Goal: Book appointment/travel/reservation

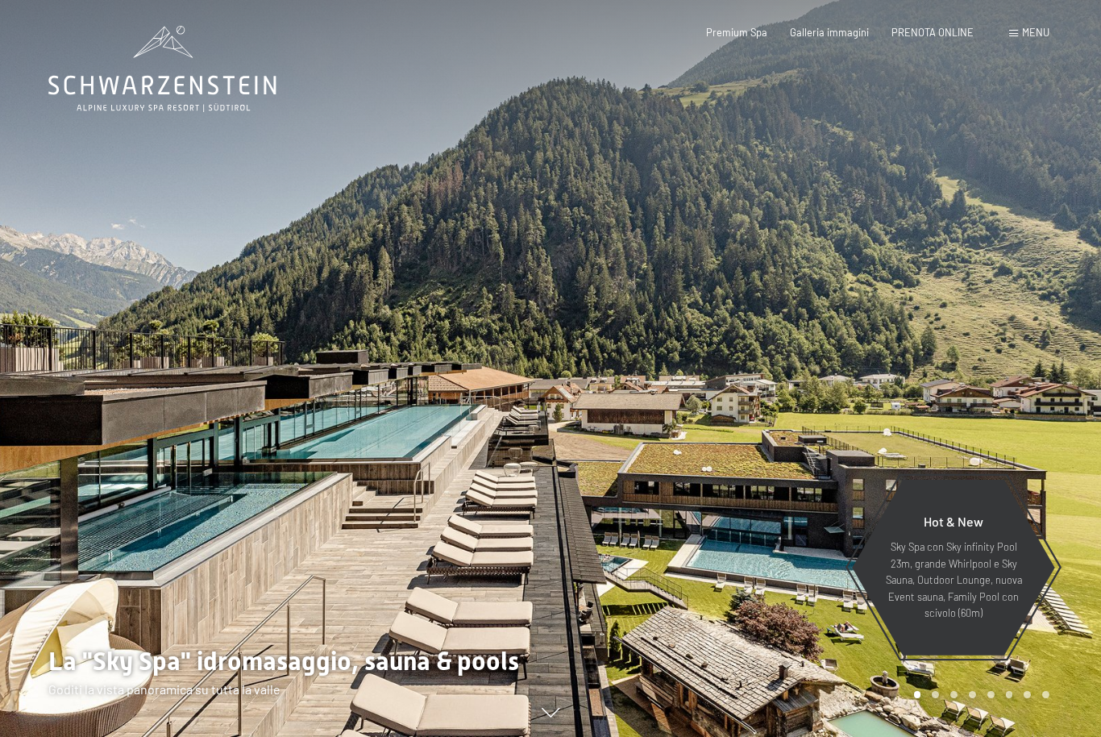
click at [936, 31] on span "PRENOTA ONLINE" at bounding box center [932, 32] width 82 height 13
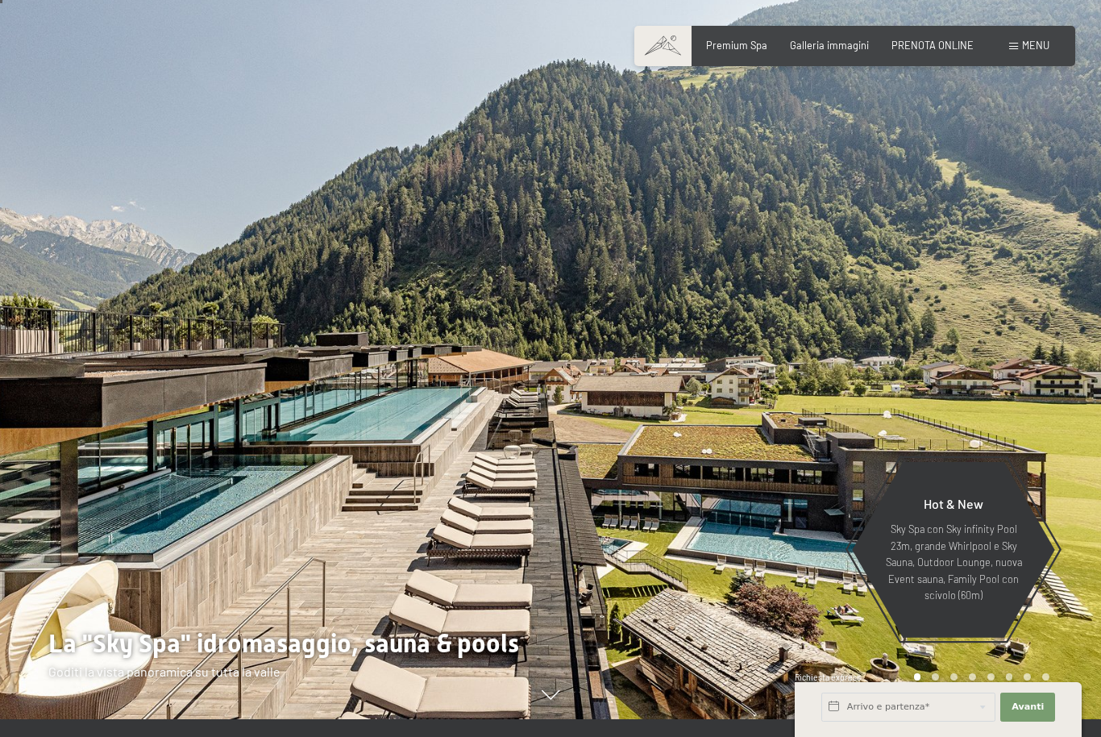
scroll to position [19, 0]
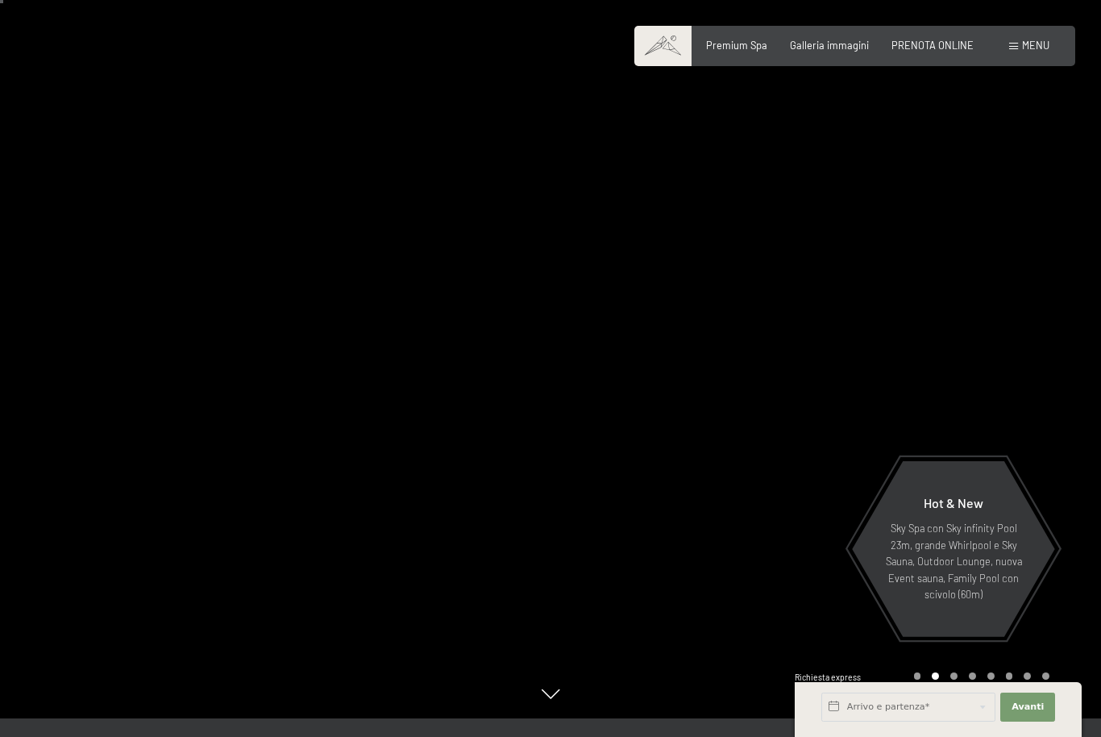
click at [938, 39] on span "PRENOTA ONLINE" at bounding box center [932, 45] width 82 height 13
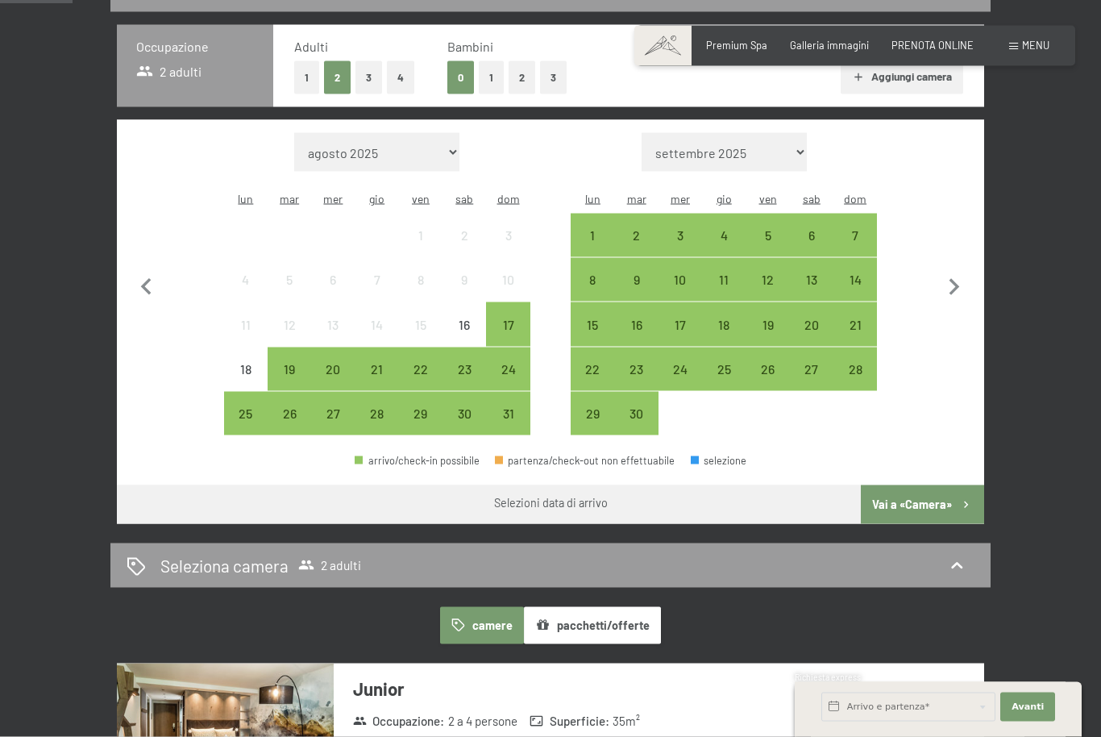
scroll to position [351, 0]
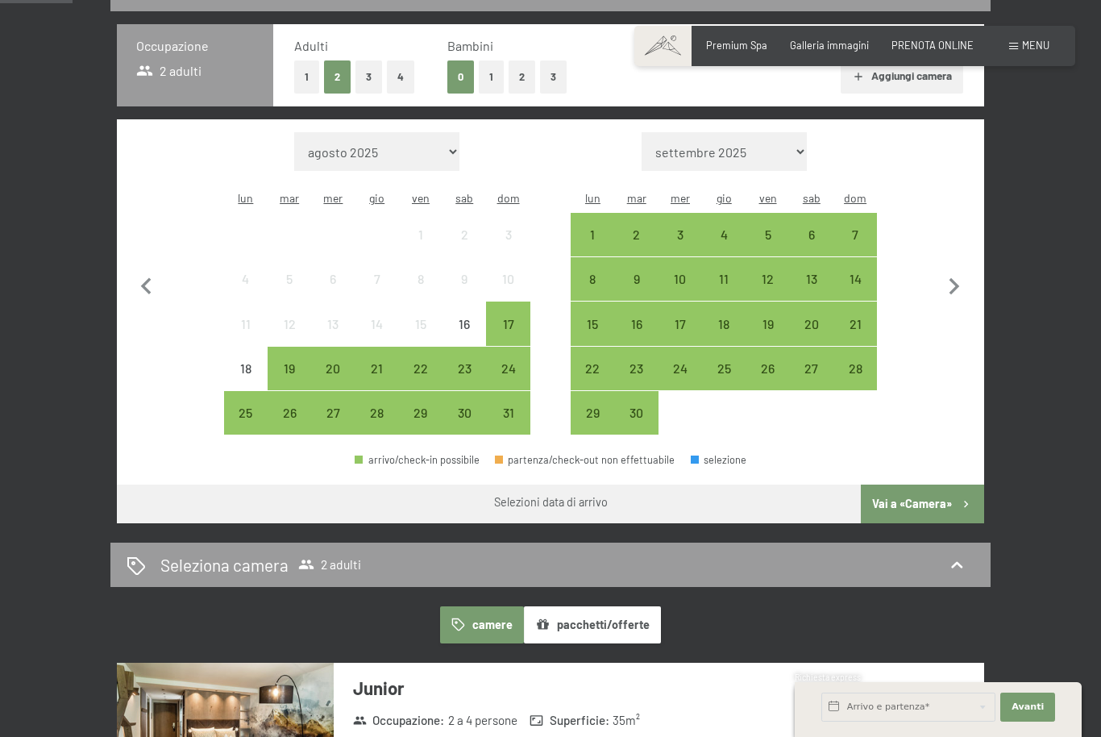
click at [285, 362] on div "19" at bounding box center [289, 382] width 40 height 40
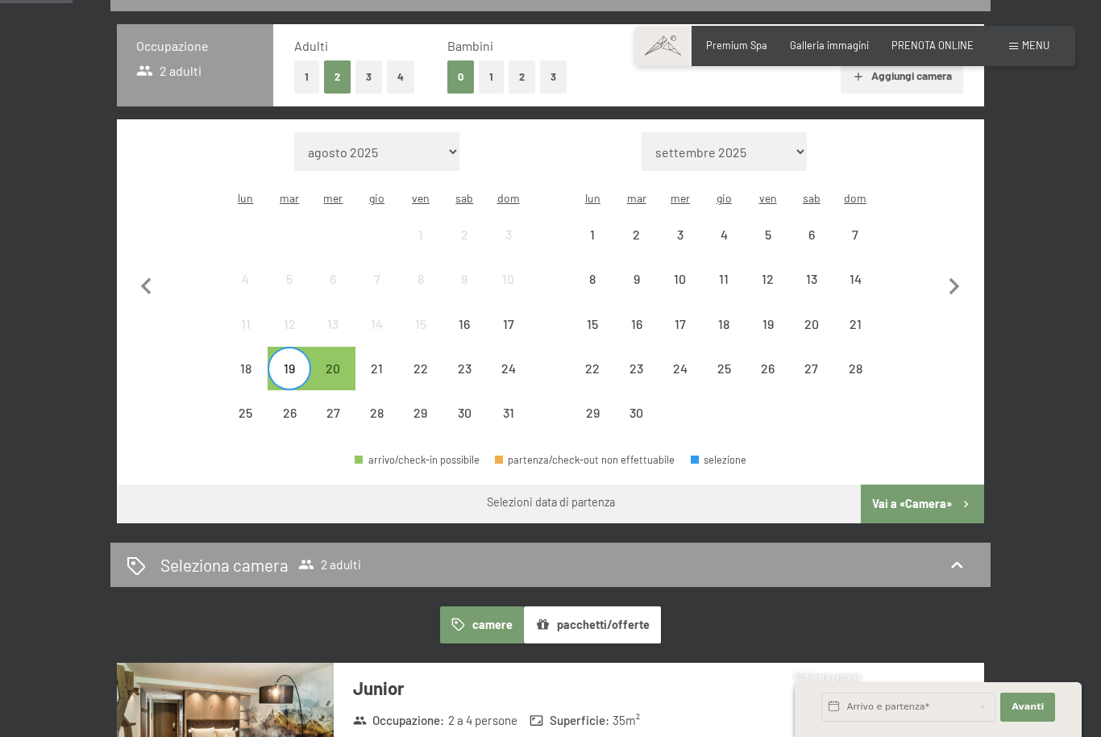
click at [246, 406] on div "25" at bounding box center [246, 426] width 40 height 40
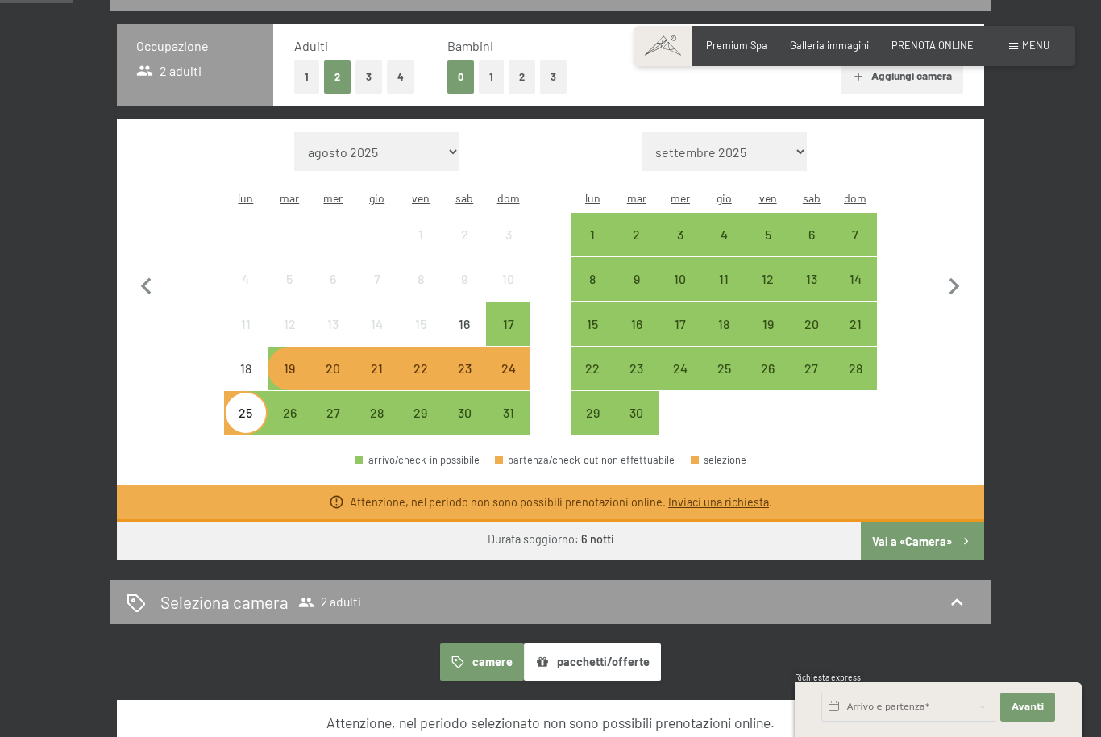
click at [282, 362] on div "19" at bounding box center [289, 382] width 40 height 40
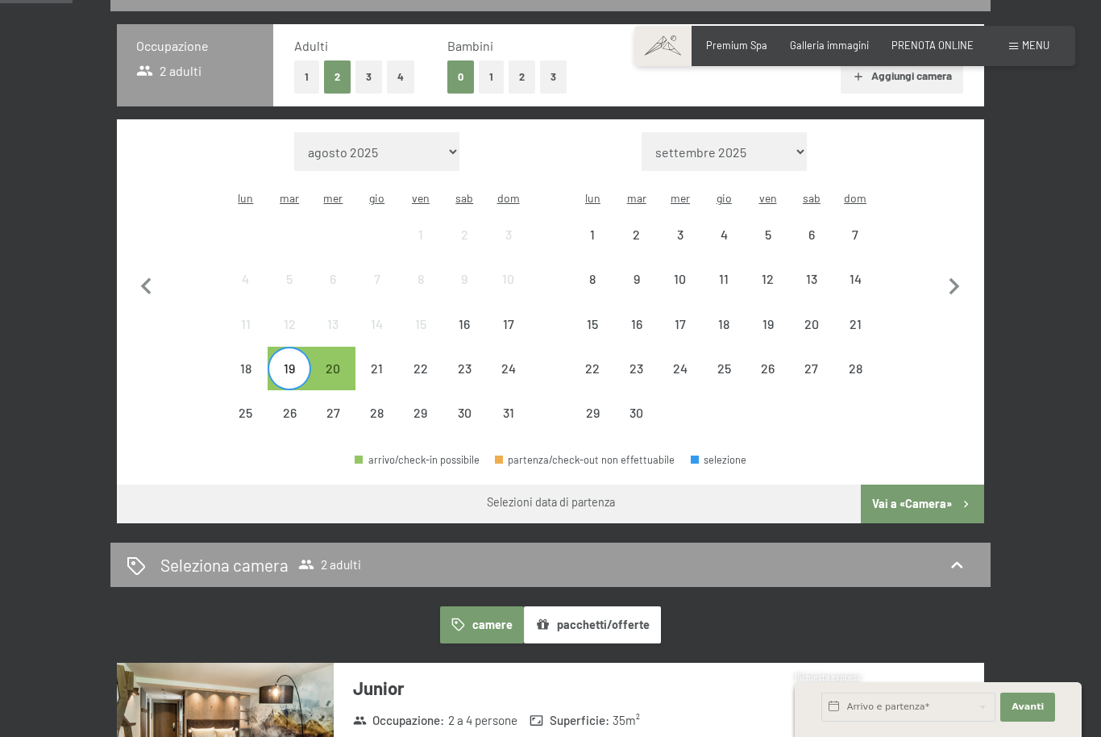
click at [512, 362] on div "24" at bounding box center [508, 382] width 40 height 40
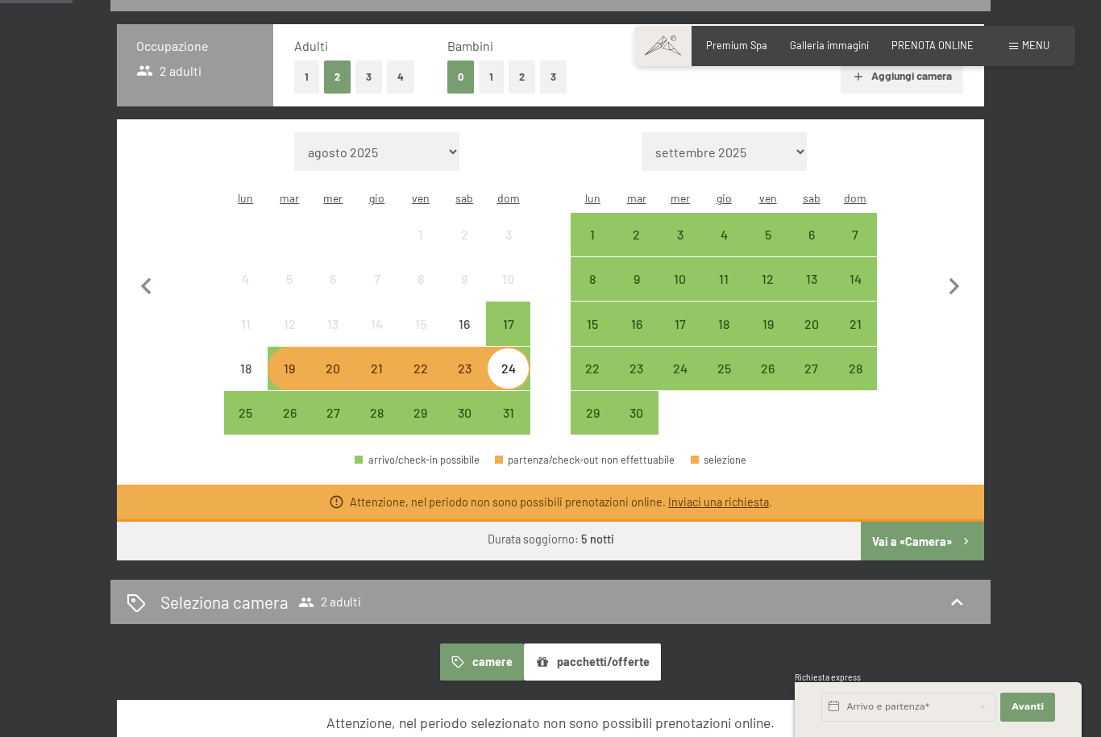
click at [304, 362] on div "19" at bounding box center [289, 382] width 40 height 40
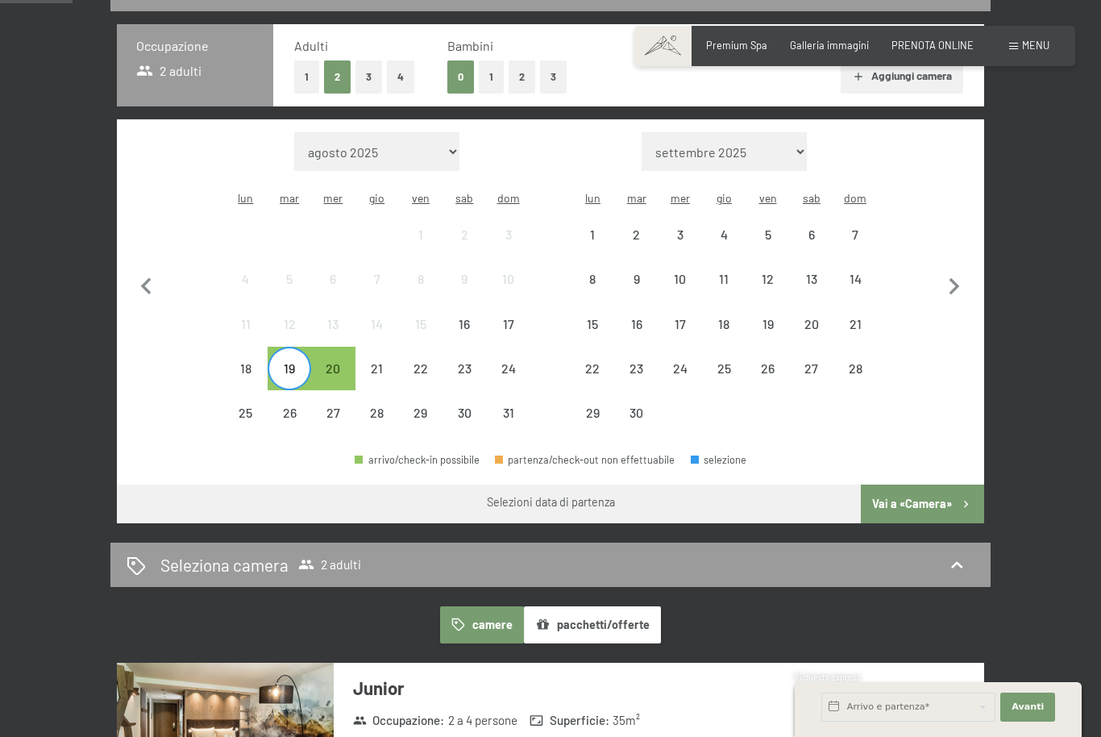
click at [245, 406] on div "25" at bounding box center [246, 426] width 40 height 40
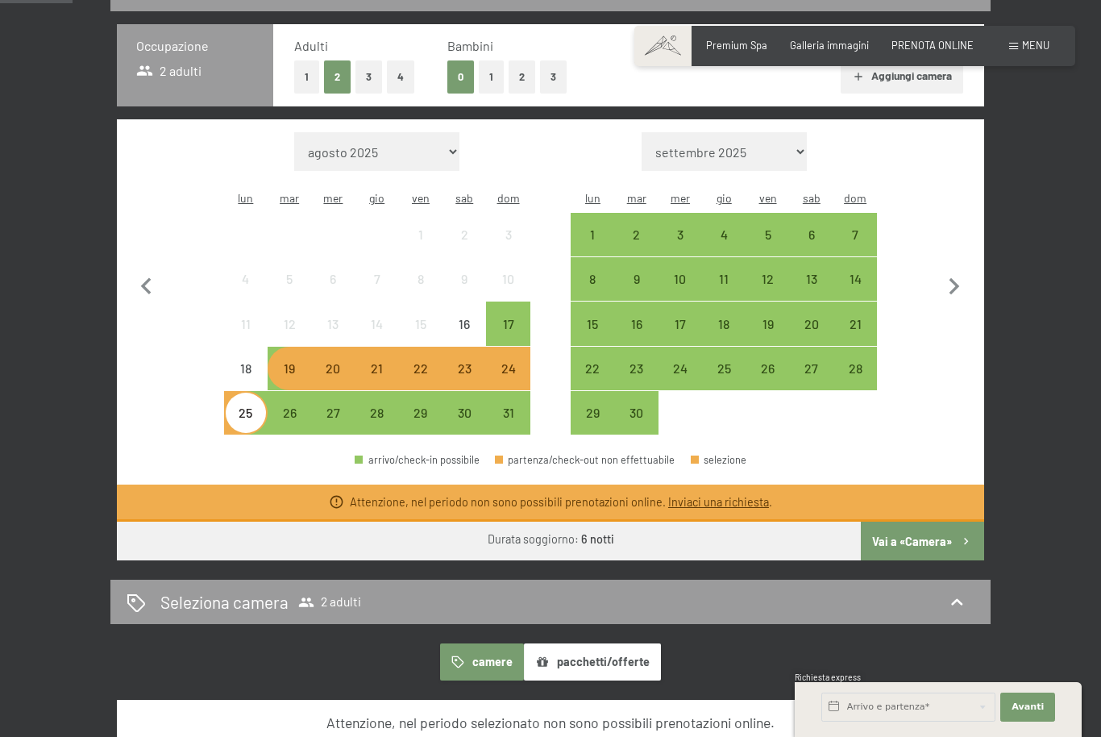
click at [735, 495] on link "Inviaci una richiesta" at bounding box center [718, 502] width 101 height 14
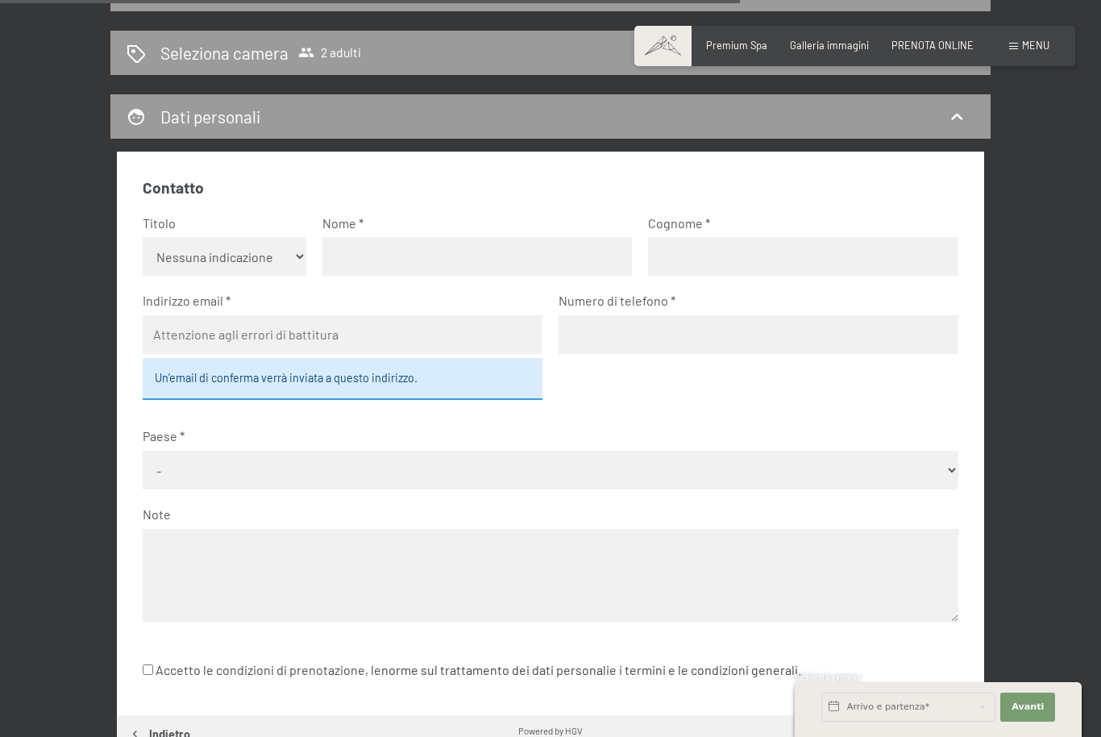
scroll to position [317, 0]
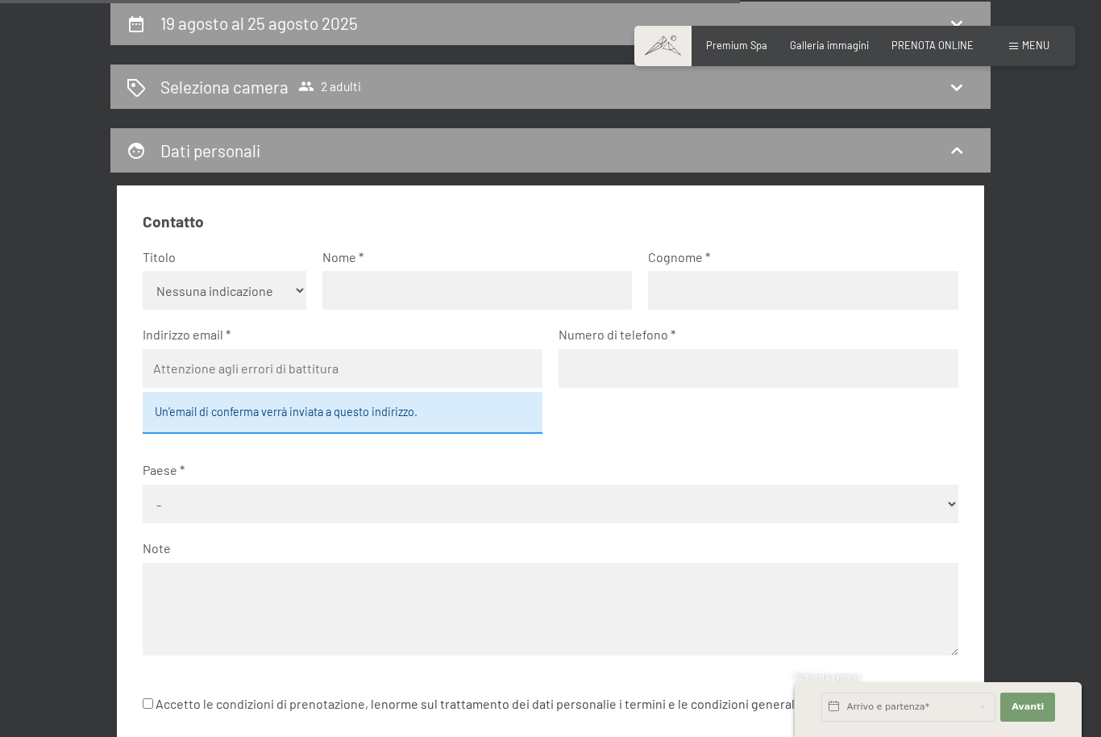
click at [181, 292] on select "Nessuna indicazione Sig.ra Sig." at bounding box center [224, 290] width 163 height 39
select select "f"
click at [438, 298] on input "text" at bounding box center [477, 290] width 310 height 39
type input "Ginevra"
click at [760, 293] on input "text" at bounding box center [803, 290] width 310 height 39
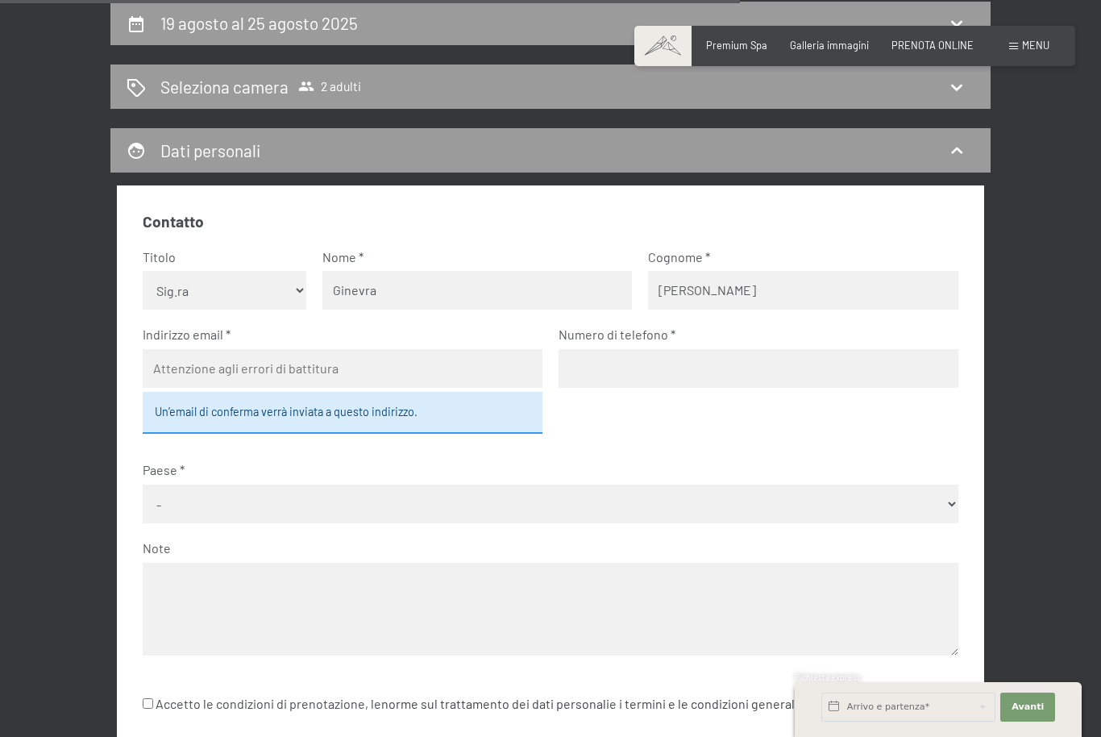
type input "[PERSON_NAME]"
click at [472, 364] on input "email" at bounding box center [343, 368] width 400 height 39
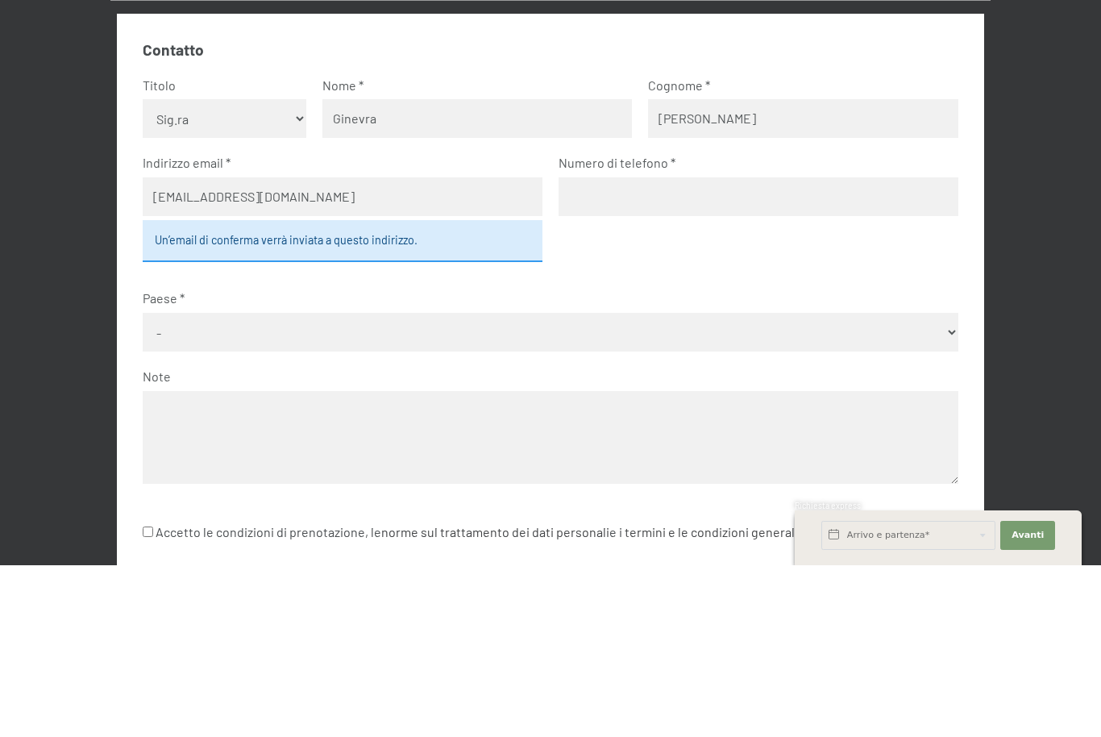
type input "[EMAIL_ADDRESS][DOMAIN_NAME]"
click at [729, 349] on input "tel" at bounding box center [759, 368] width 400 height 39
type input "3921554655"
click at [667, 484] on select "- [GEOGRAPHIC_DATA] [GEOGRAPHIC_DATA] [GEOGRAPHIC_DATA] [GEOGRAPHIC_DATA] [GEOG…" at bounding box center [550, 503] width 815 height 39
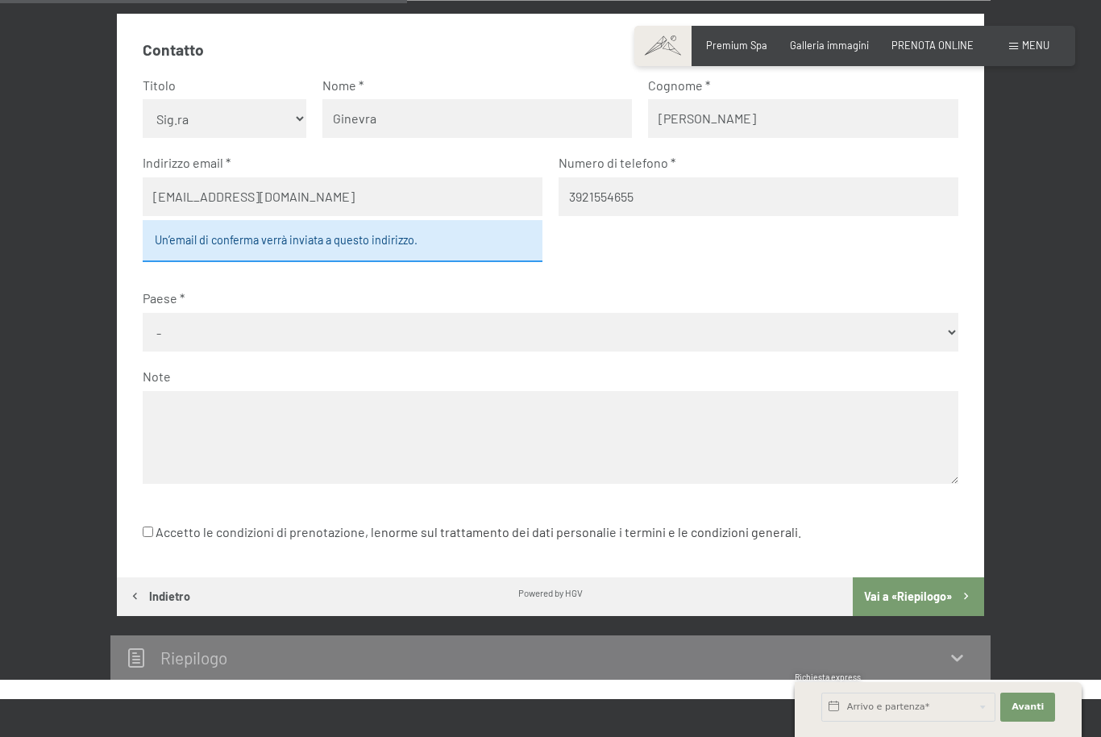
select select "ITA"
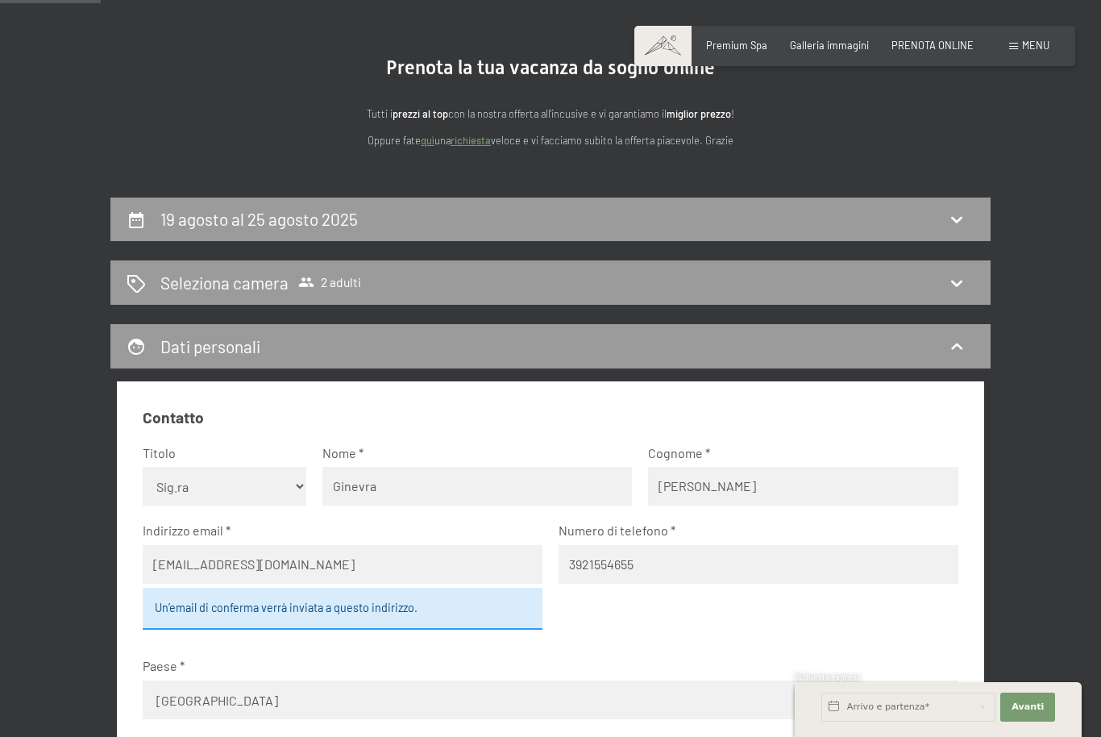
click at [171, 293] on h2 "Seleziona camera" at bounding box center [224, 282] width 128 height 23
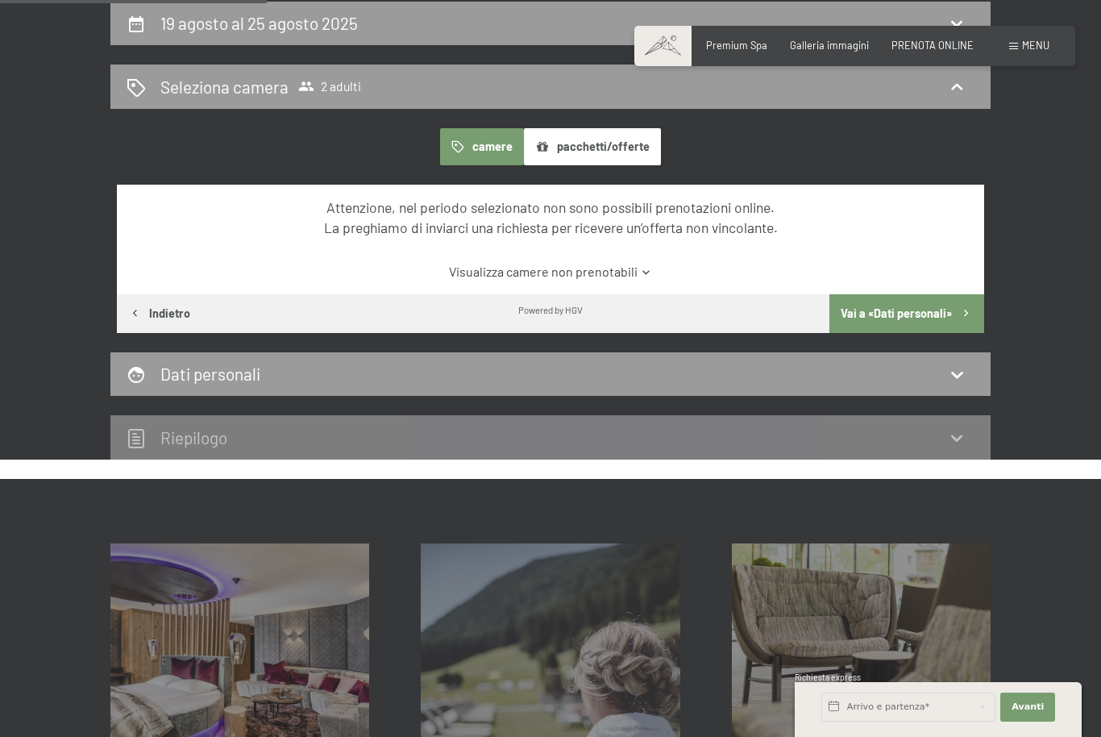
click at [966, 84] on icon at bounding box center [956, 86] width 19 height 19
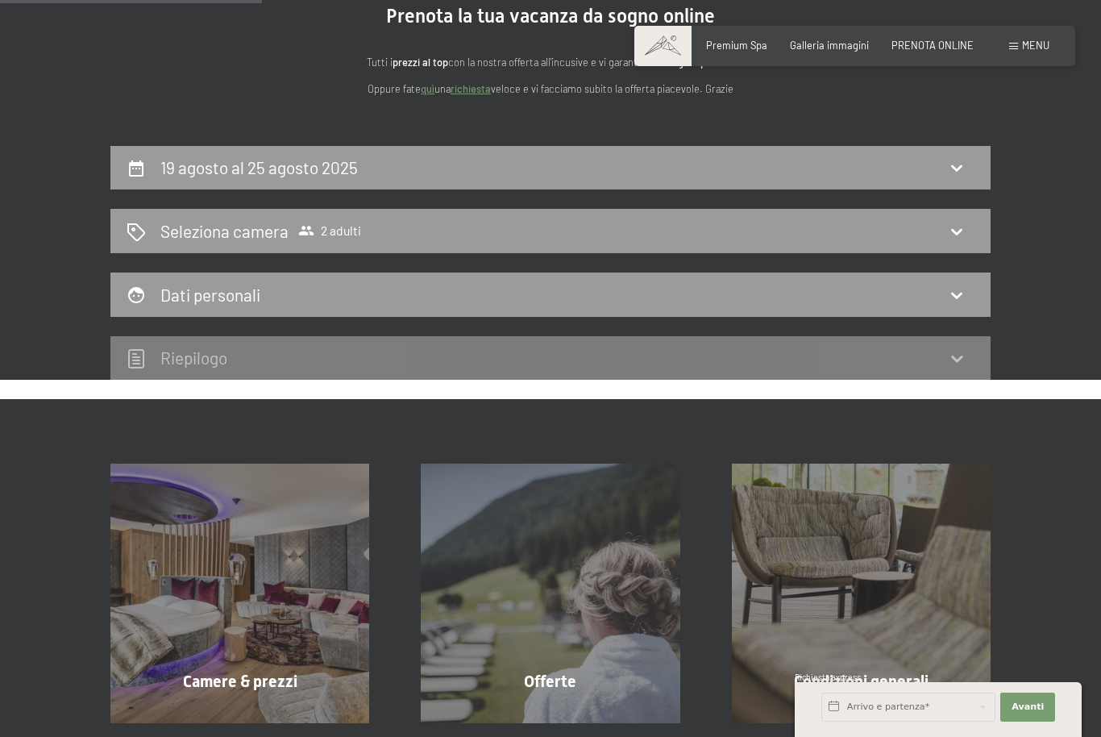
scroll to position [173, 0]
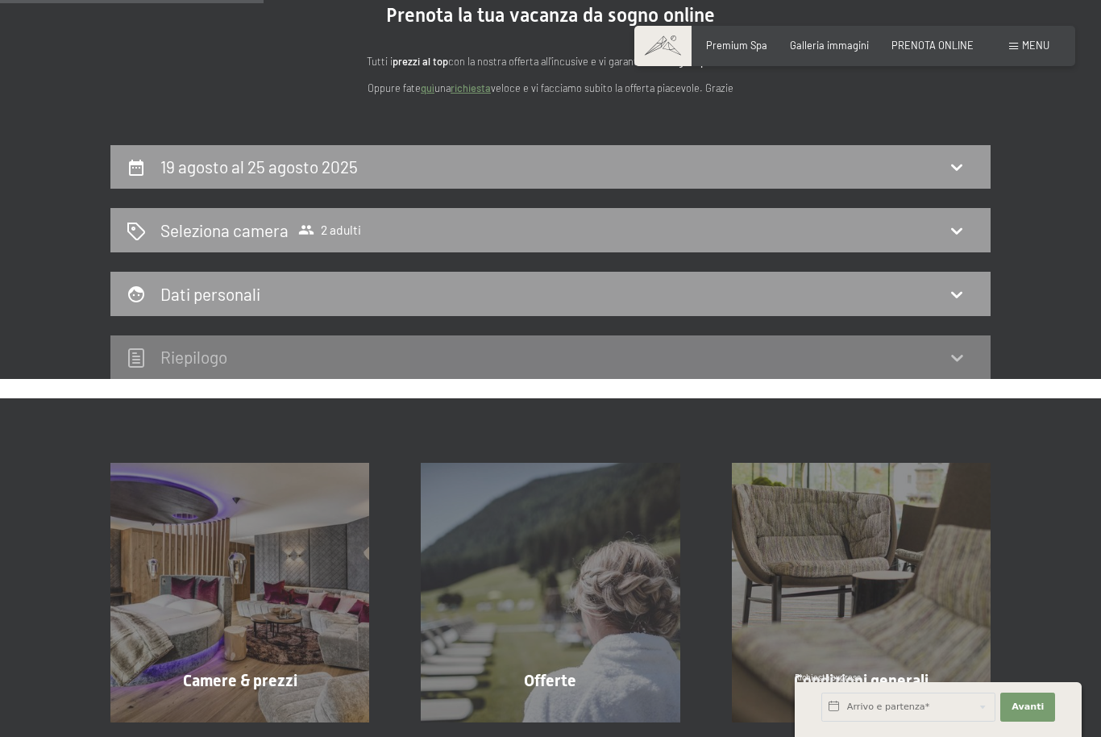
click at [312, 241] on div "Seleziona camera 2 adulti" at bounding box center [550, 230] width 880 height 44
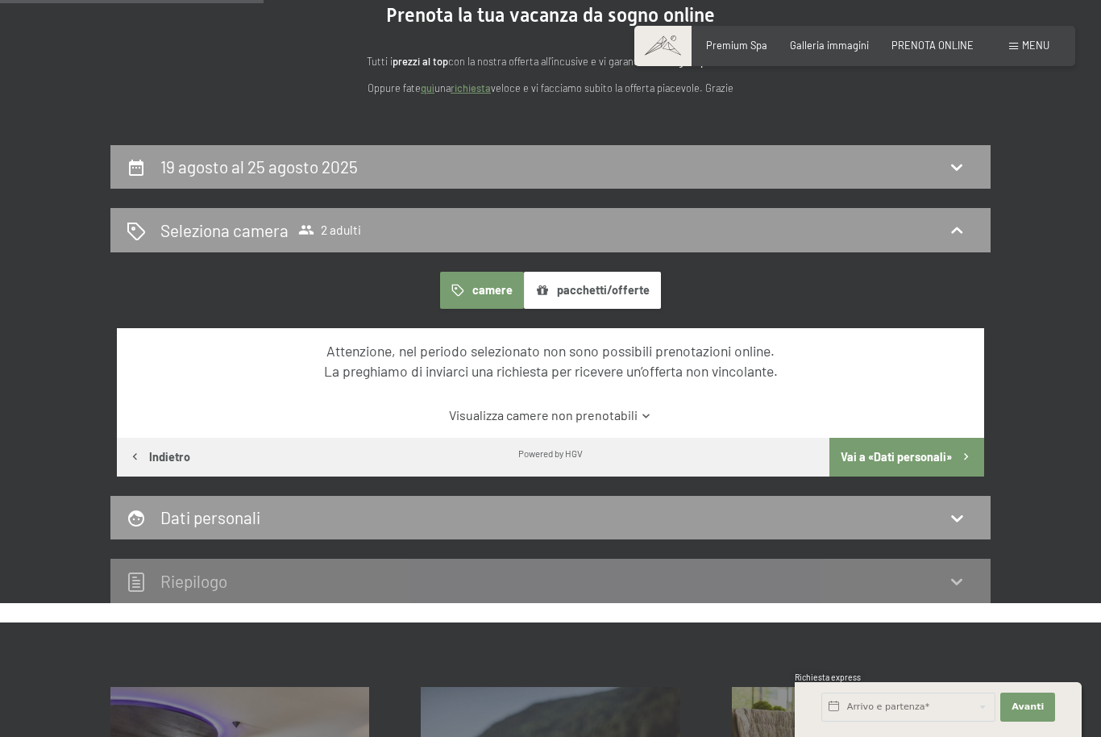
click at [892, 441] on button "Vai a «Dati personali»" at bounding box center [906, 457] width 155 height 39
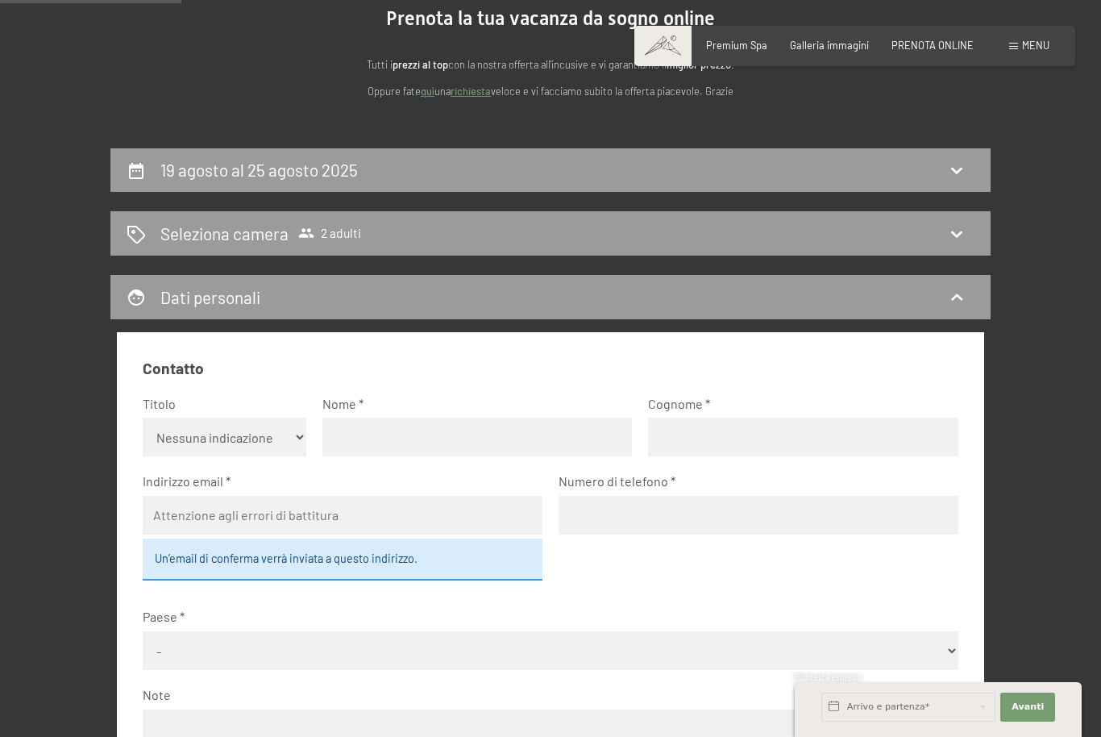
scroll to position [0, 0]
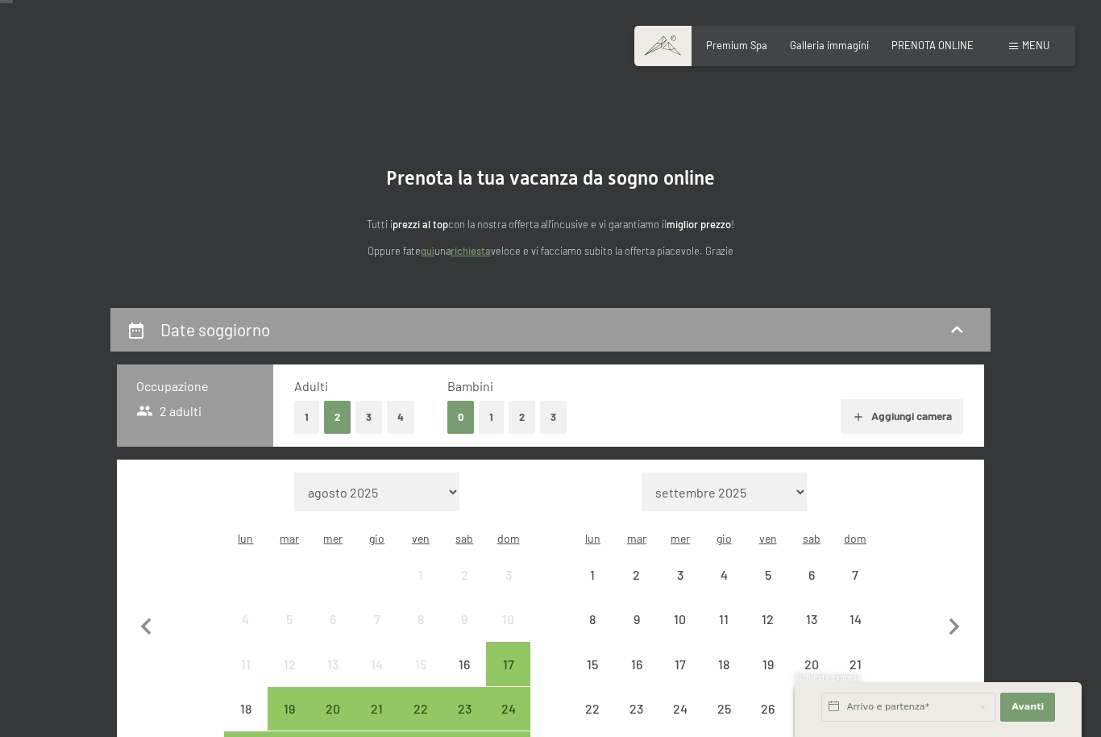
scroll to position [94, 0]
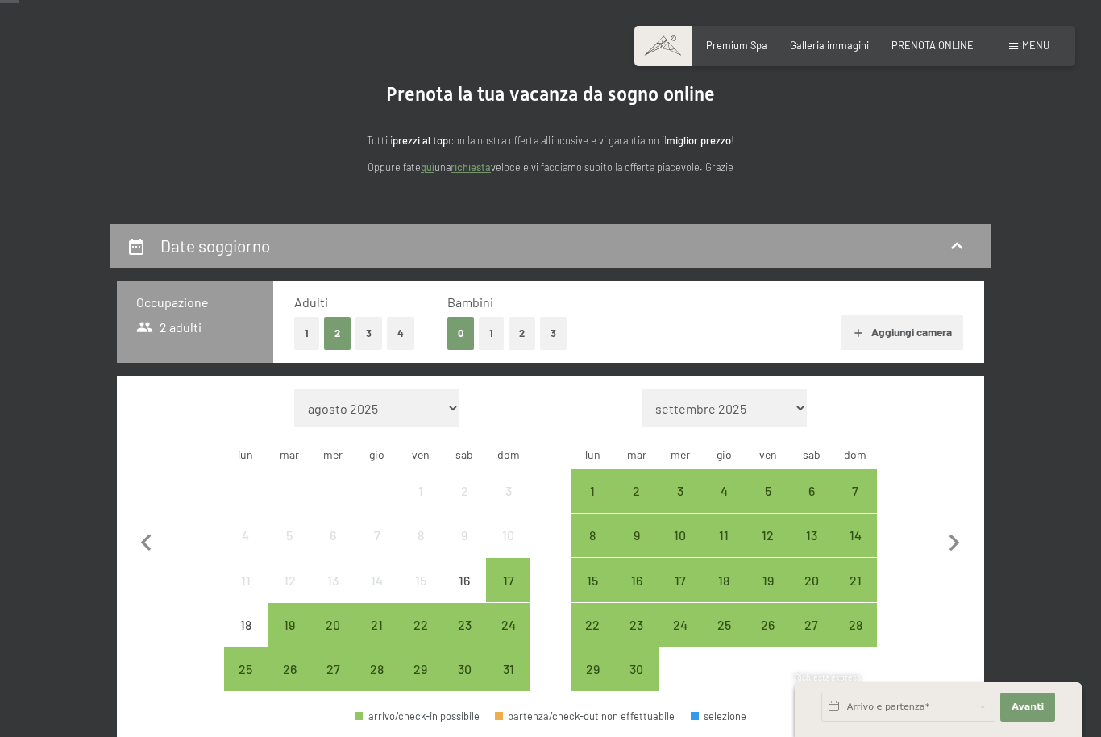
click at [371, 330] on button "3" at bounding box center [368, 333] width 27 height 33
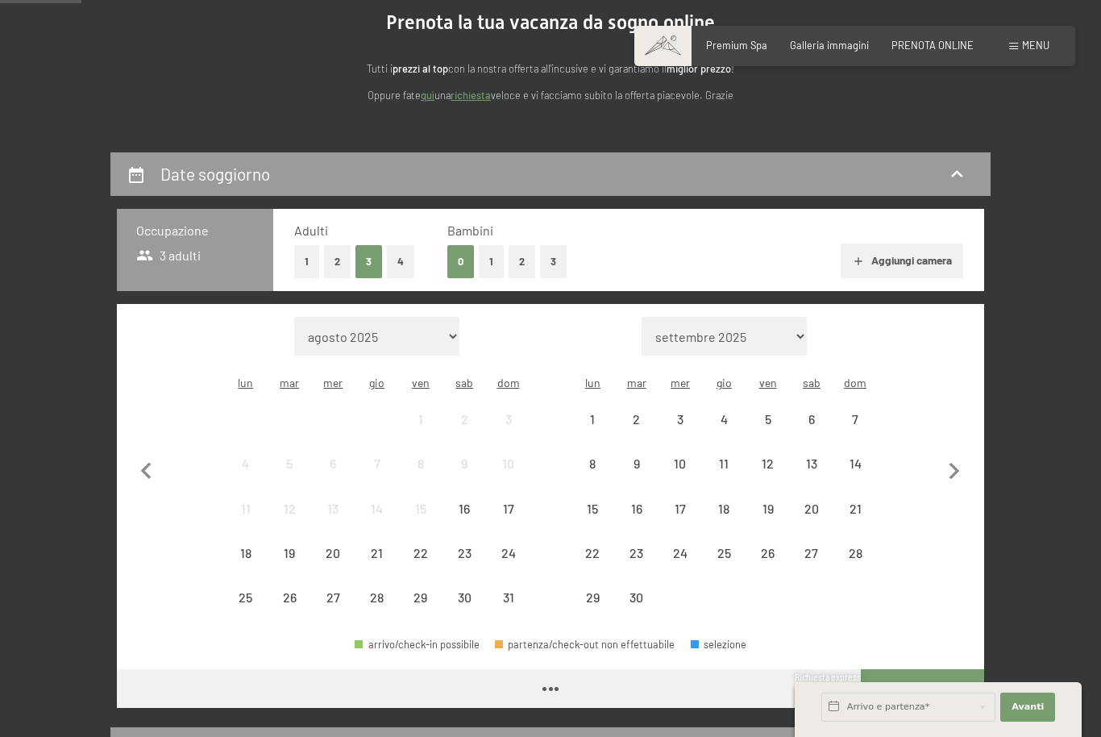
scroll to position [218, 0]
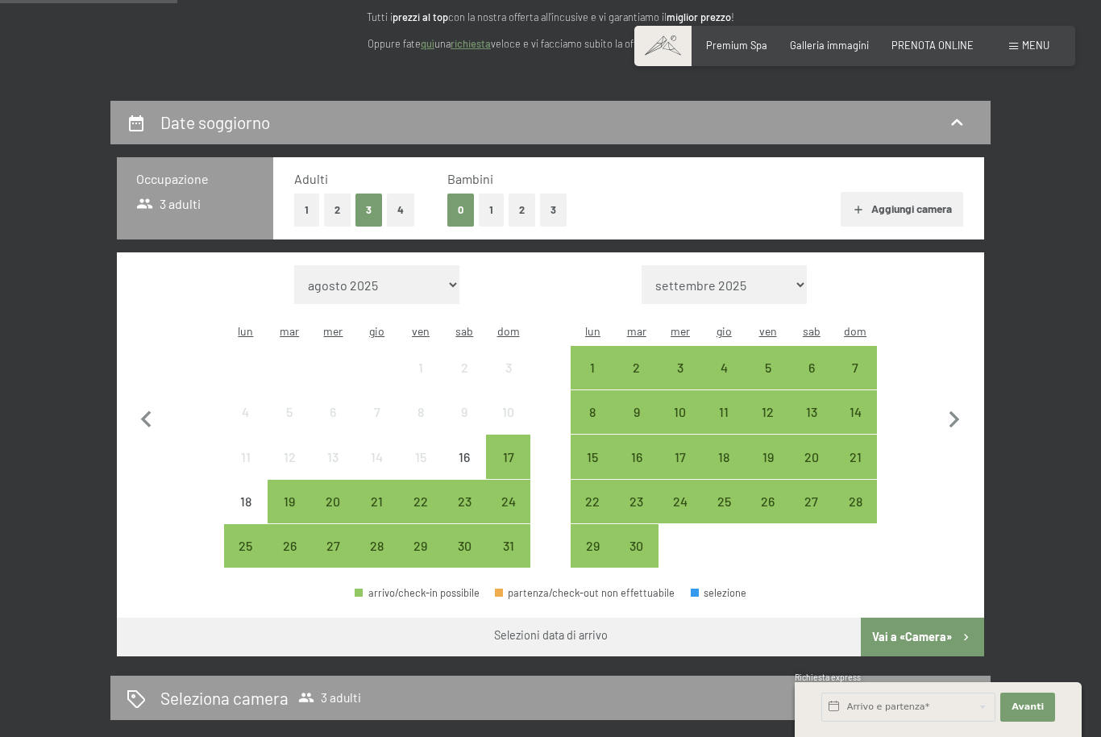
click at [286, 495] on div "19" at bounding box center [289, 515] width 40 height 40
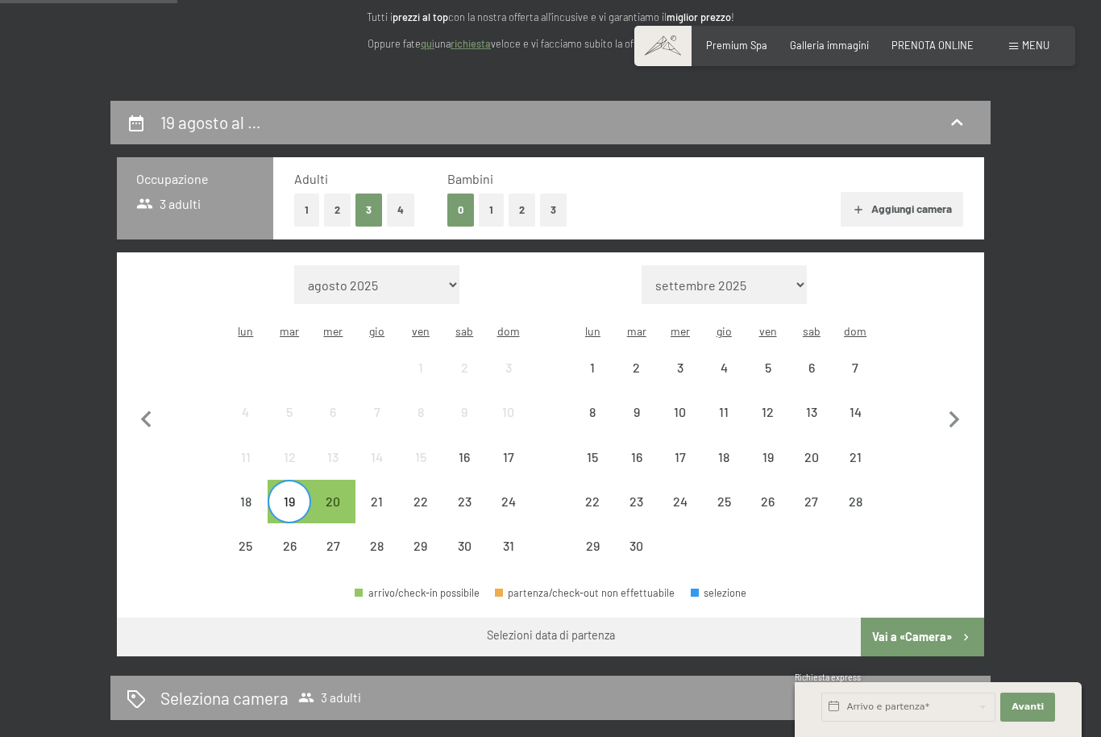
click at [240, 539] on div "25" at bounding box center [246, 559] width 40 height 40
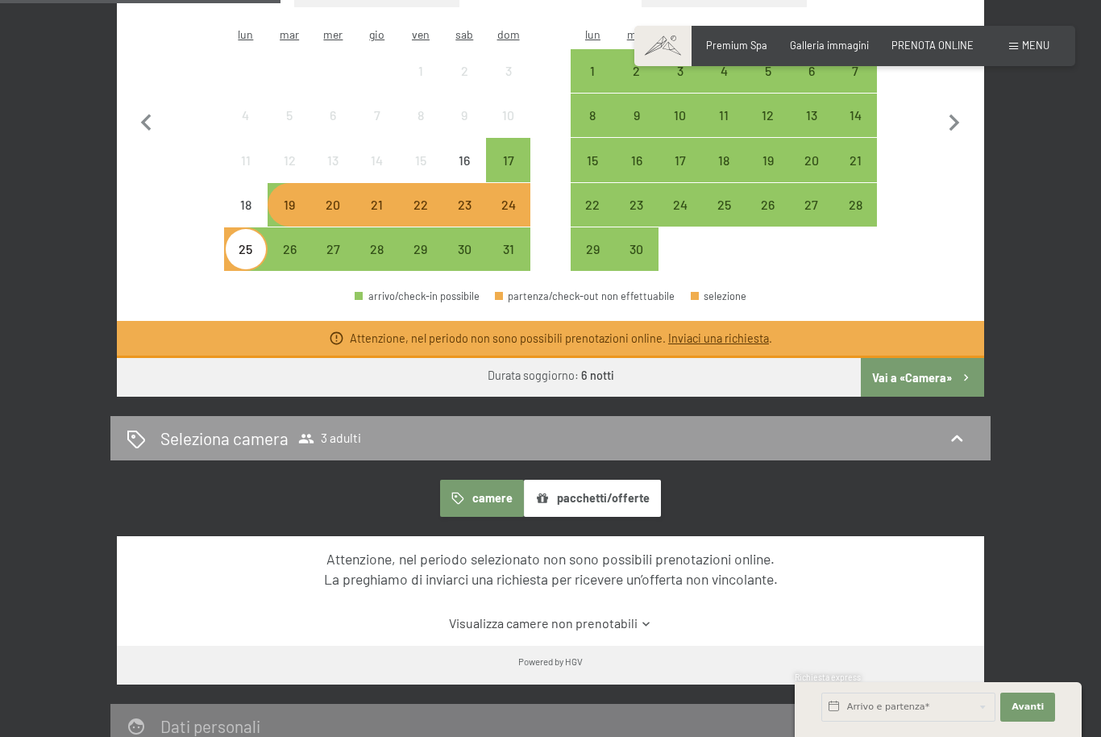
scroll to position [539, 0]
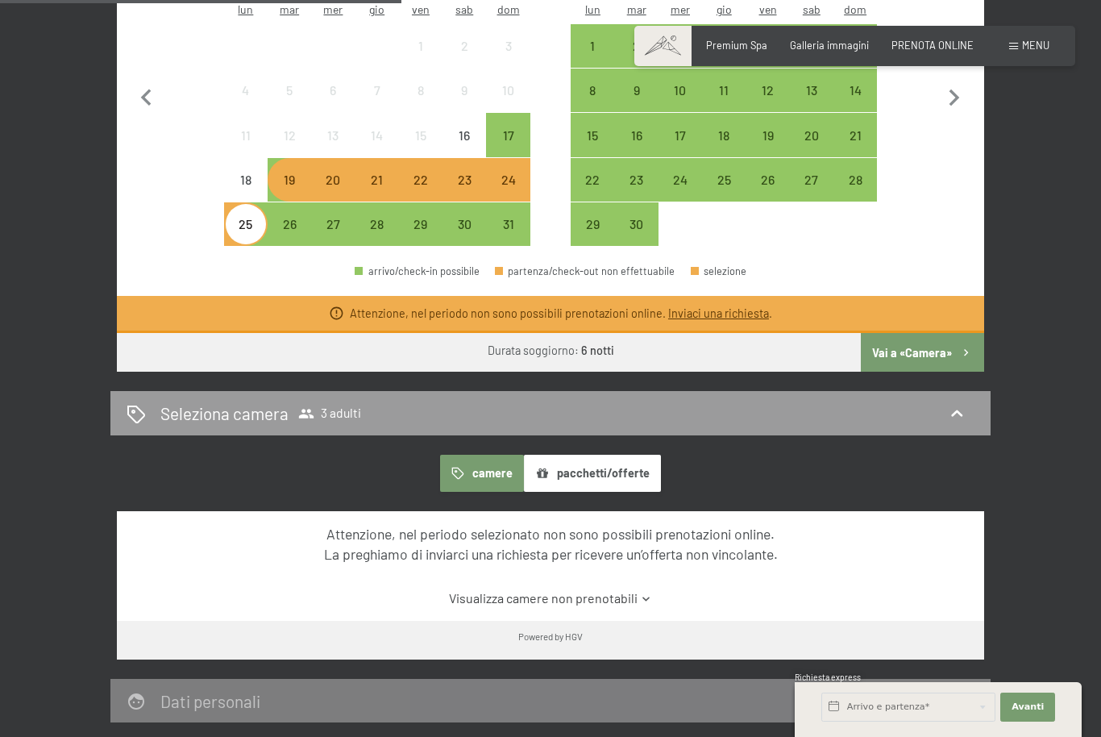
click at [746, 306] on link "Inviaci una richiesta" at bounding box center [718, 313] width 101 height 14
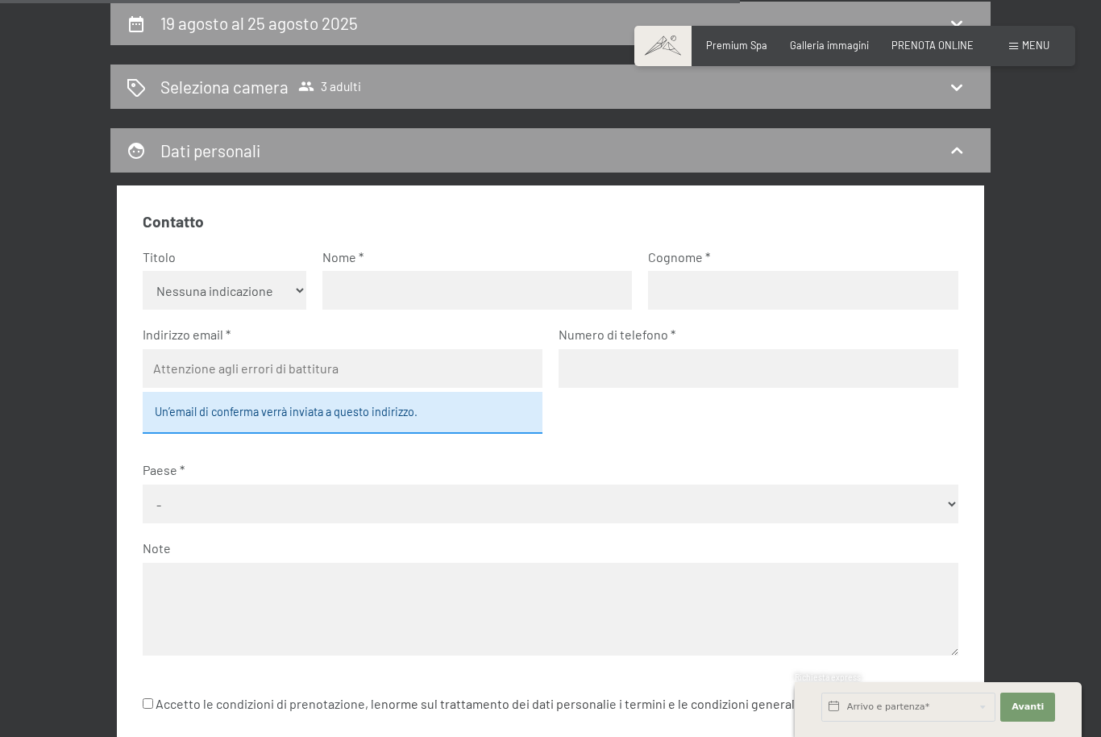
click at [172, 288] on select "Nessuna indicazione Sig.ra Sig." at bounding box center [224, 290] width 163 height 39
select select "f"
click at [517, 298] on input "text" at bounding box center [477, 290] width 310 height 39
type input "Ginevra"
click at [752, 288] on input "text" at bounding box center [803, 290] width 310 height 39
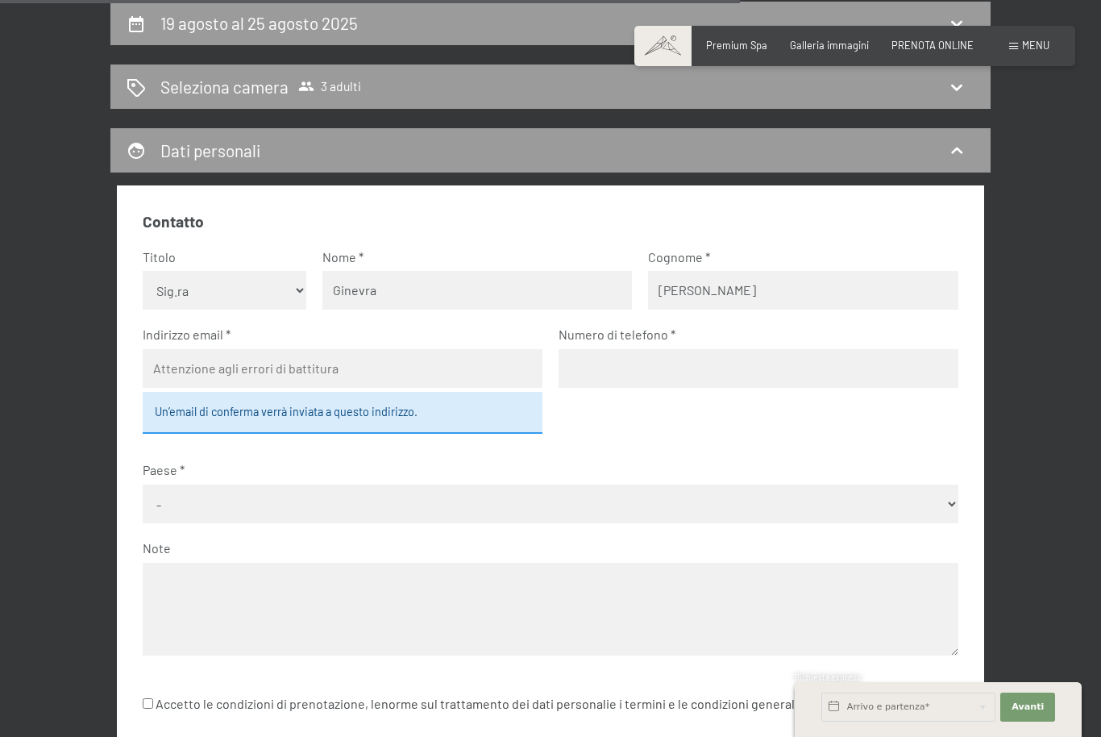
type input "[PERSON_NAME]"
click at [435, 349] on input "email" at bounding box center [343, 368] width 400 height 39
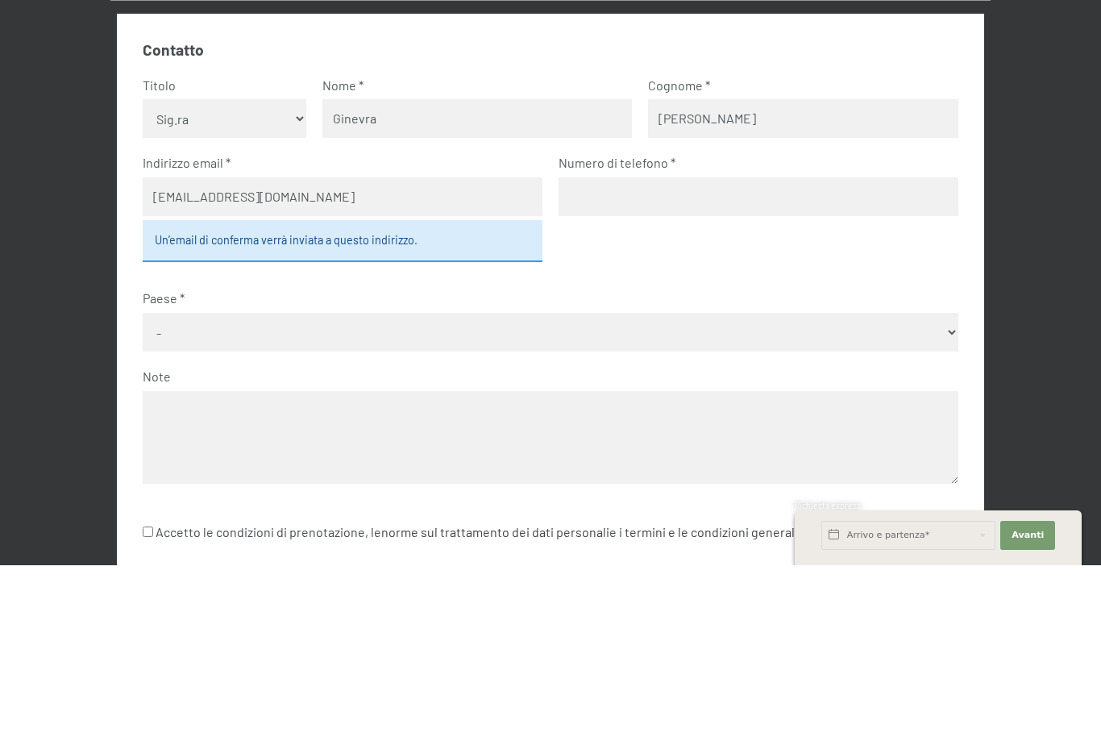
type input "[EMAIL_ADDRESS][DOMAIN_NAME]"
click at [766, 349] on input "tel" at bounding box center [759, 368] width 400 height 39
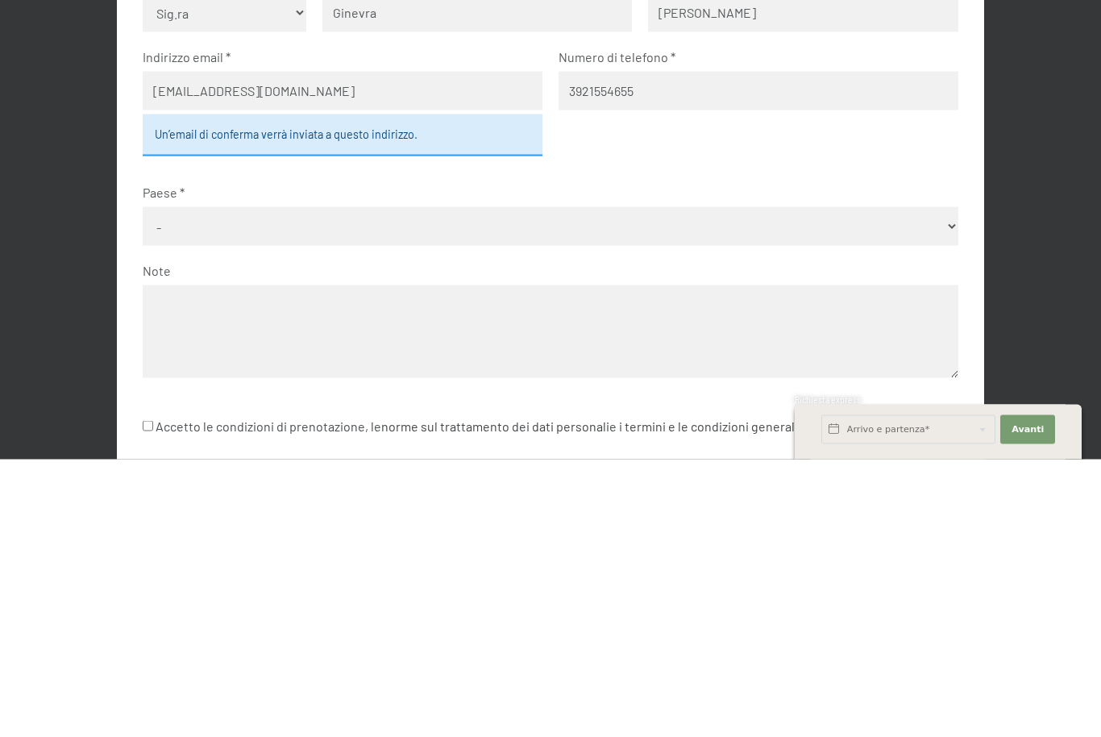
type input "3921554655"
click at [154, 484] on select "- [GEOGRAPHIC_DATA] [GEOGRAPHIC_DATA] [GEOGRAPHIC_DATA] [GEOGRAPHIC_DATA] [GEOG…" at bounding box center [550, 503] width 815 height 39
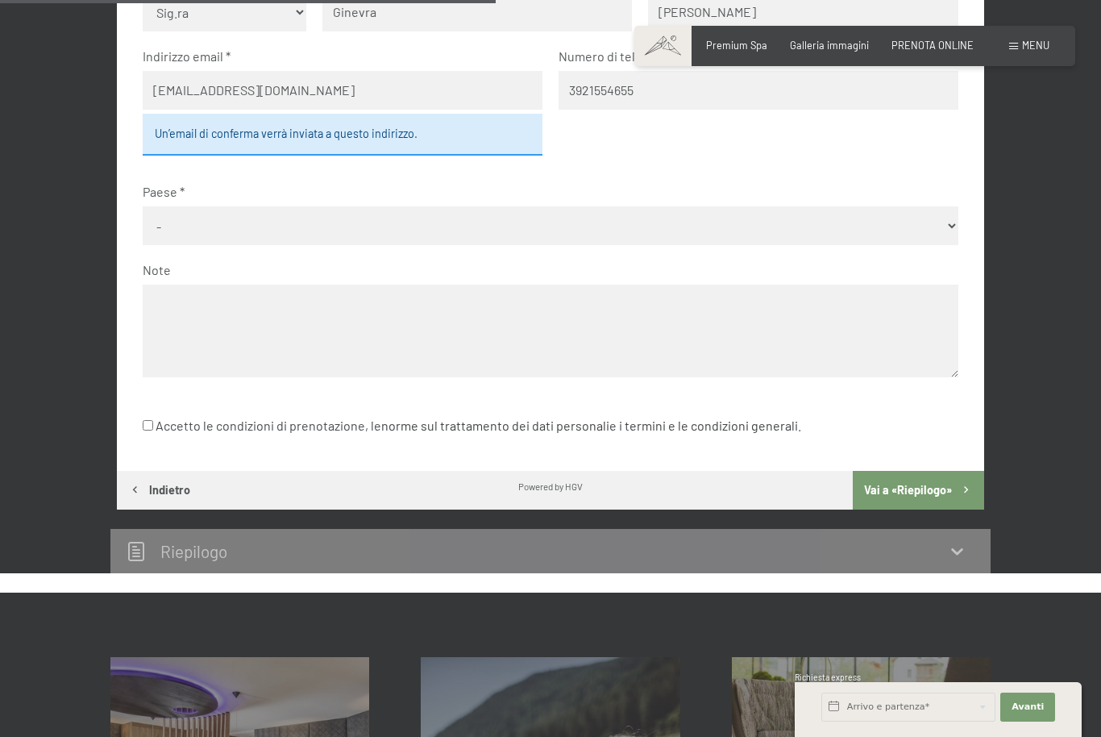
select select "ITA"
click at [152, 420] on input "Accetto le condizioni di prenotazione, le norme sul trattamento dei dati person…" at bounding box center [148, 425] width 10 height 10
checkbox input "true"
click at [948, 479] on button "Vai a «Riepilogo»" at bounding box center [918, 490] width 131 height 39
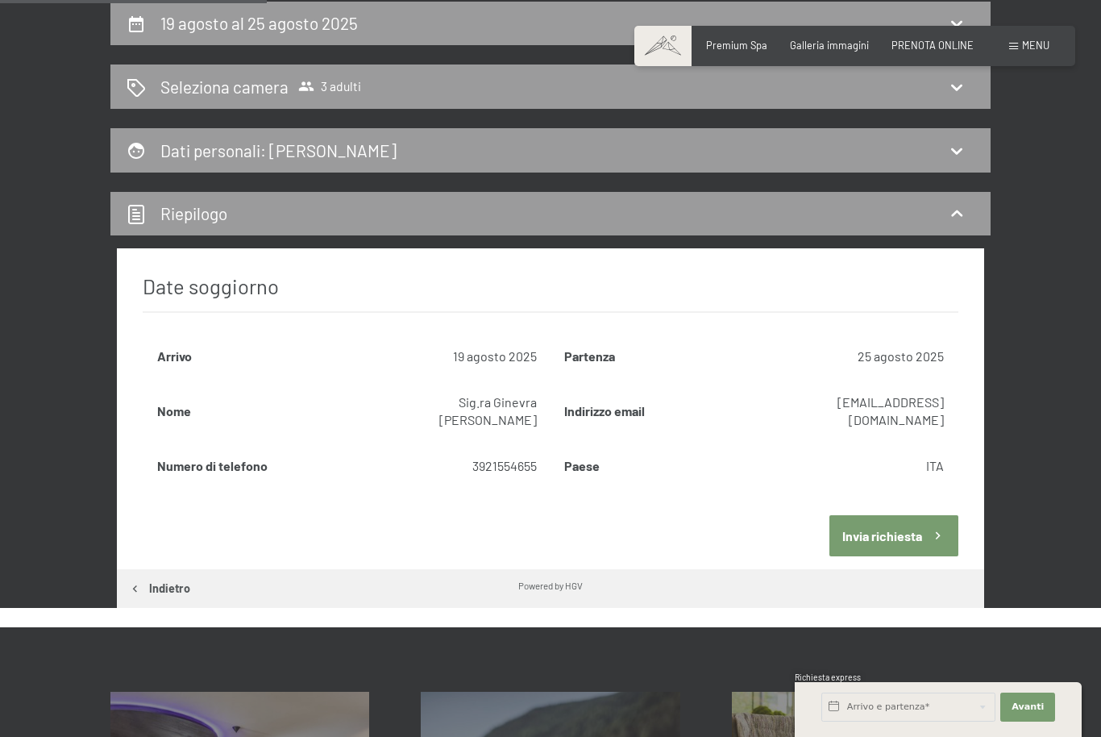
click at [916, 515] on button "Invia richiesta" at bounding box center [893, 535] width 128 height 41
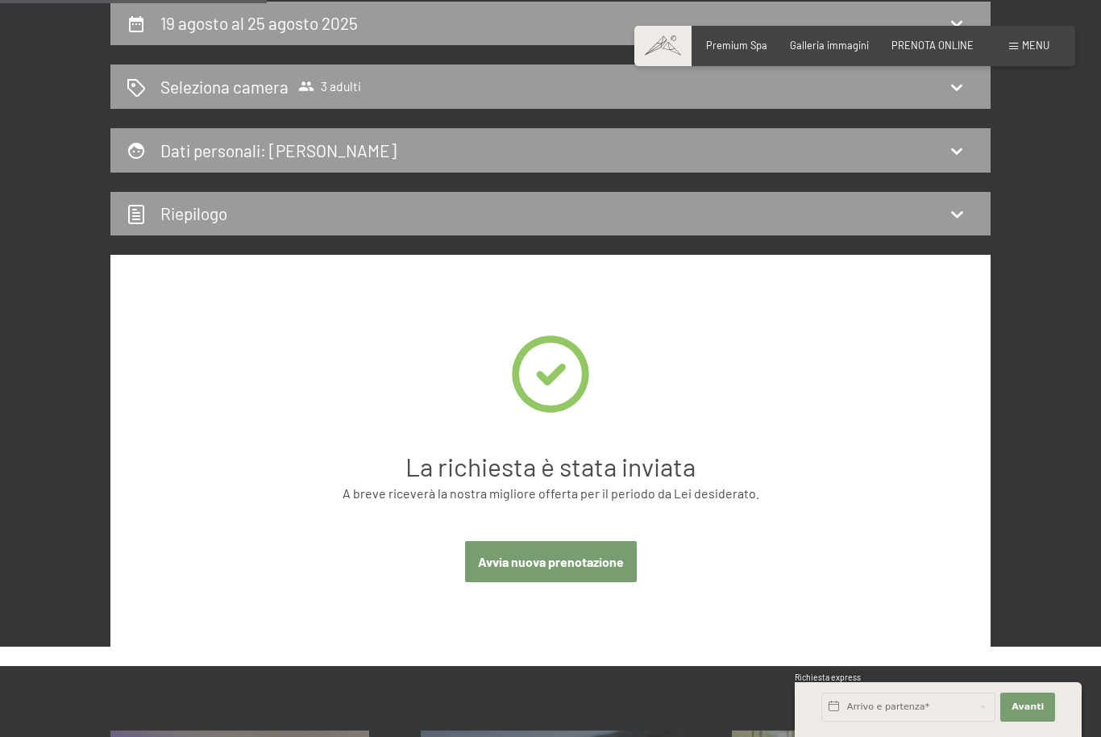
click at [591, 561] on button "Avvia nuova prenotazione" at bounding box center [551, 561] width 172 height 41
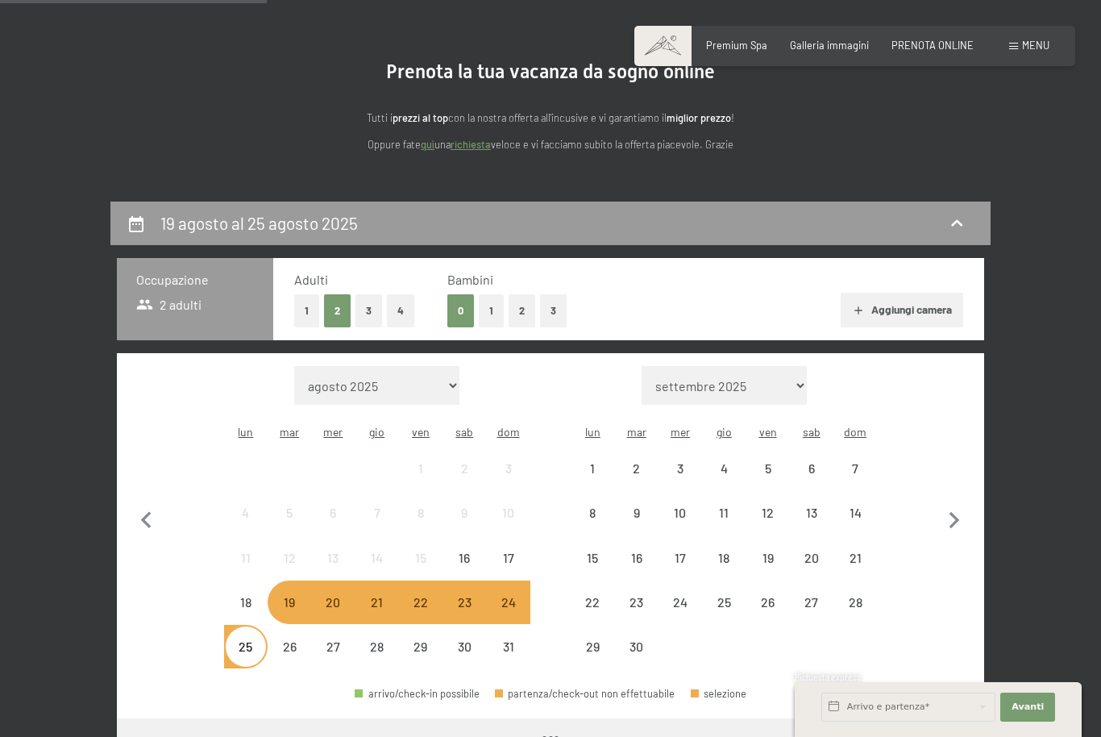
scroll to position [0, 0]
